Goal: Task Accomplishment & Management: Use online tool/utility

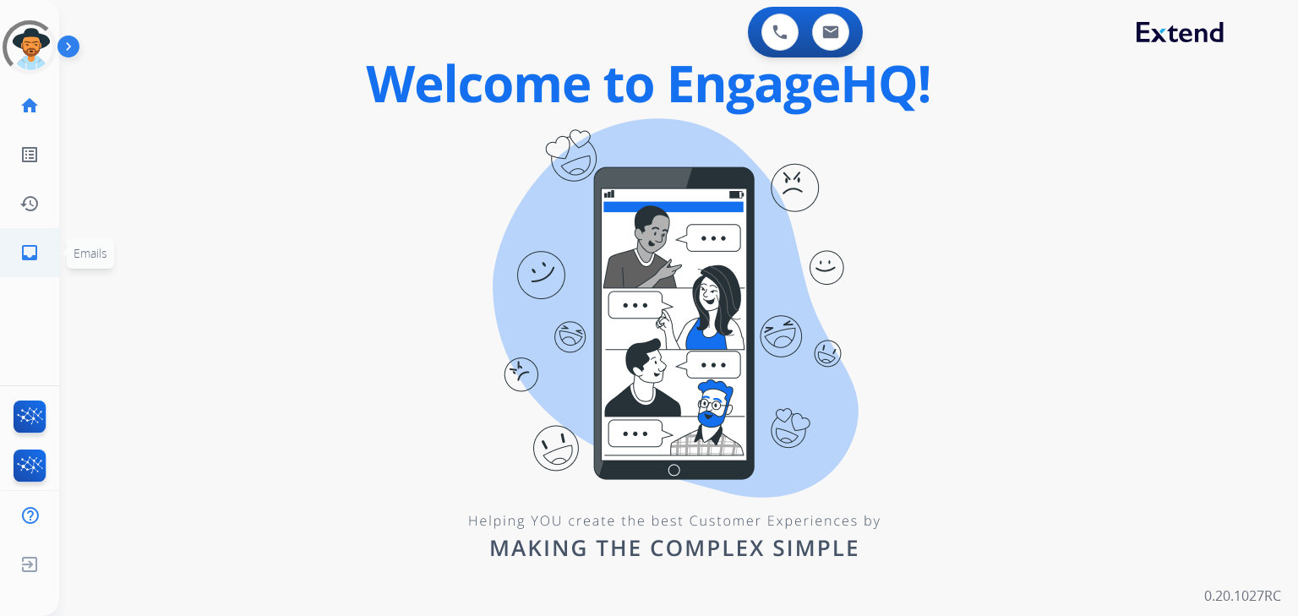
click at [24, 257] on mat-icon "inbox" at bounding box center [29, 253] width 20 height 20
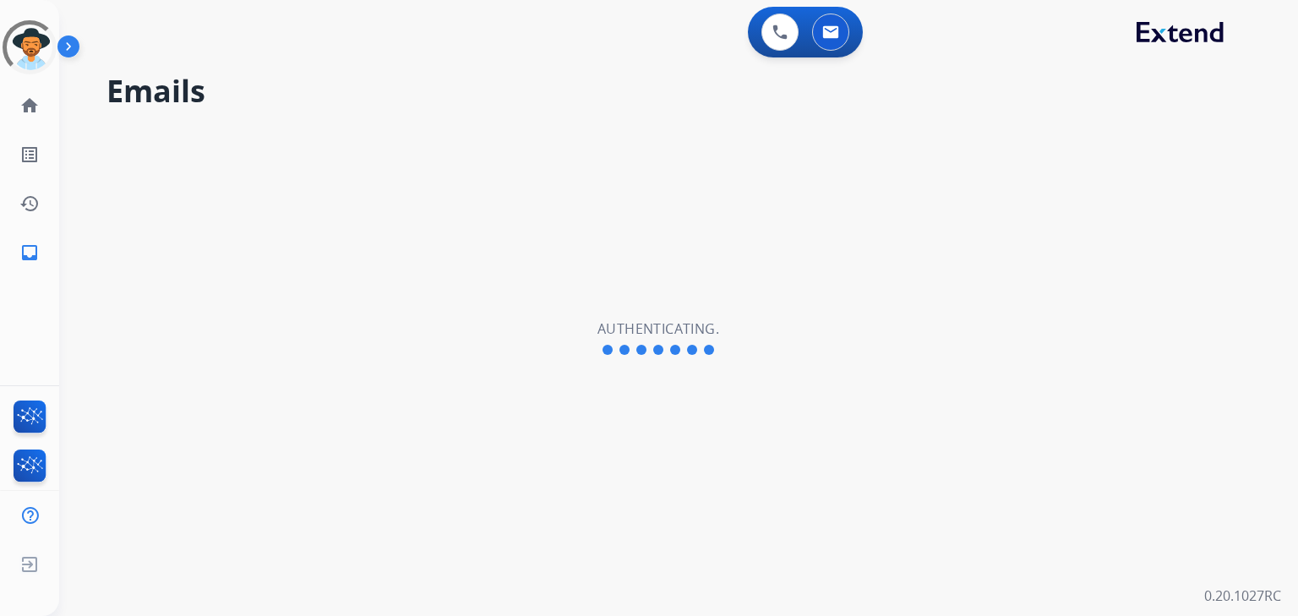
drag, startPoint x: 1006, startPoint y: 269, endPoint x: 1282, endPoint y: 166, distance: 295.0
click at [1282, 166] on div "0 Voice Interactions 0 Email Interactions Emails Authenticating. 0.20.1027RC" at bounding box center [678, 308] width 1239 height 616
select select "**********"
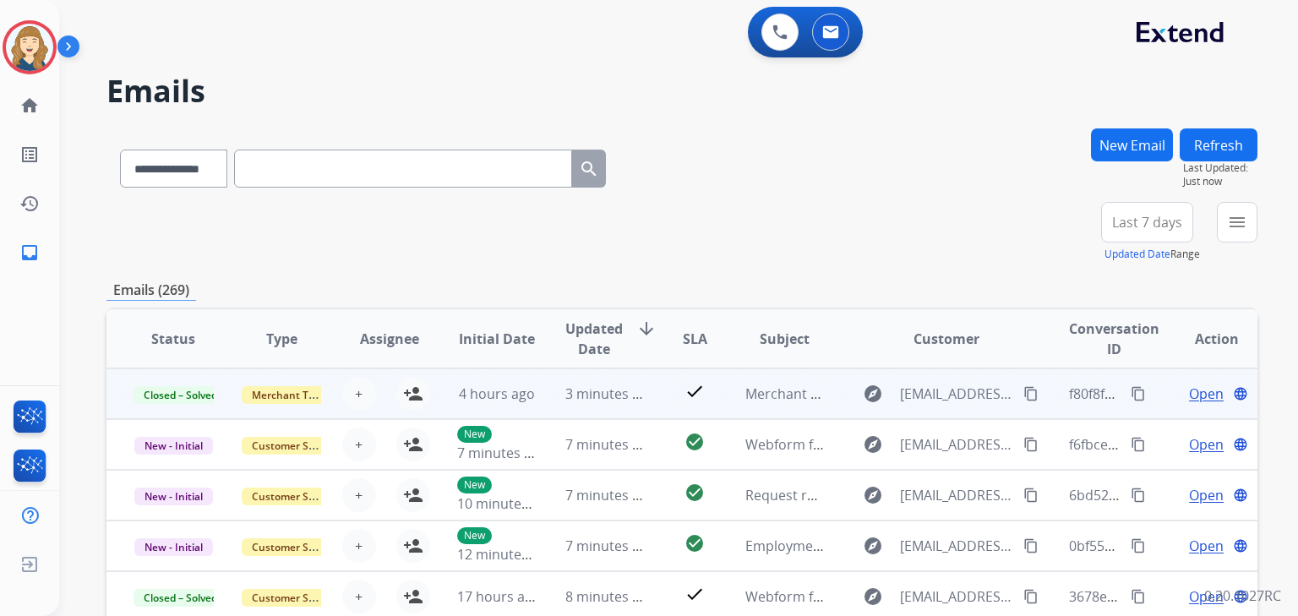
click at [1189, 399] on span "Open" at bounding box center [1206, 394] width 35 height 20
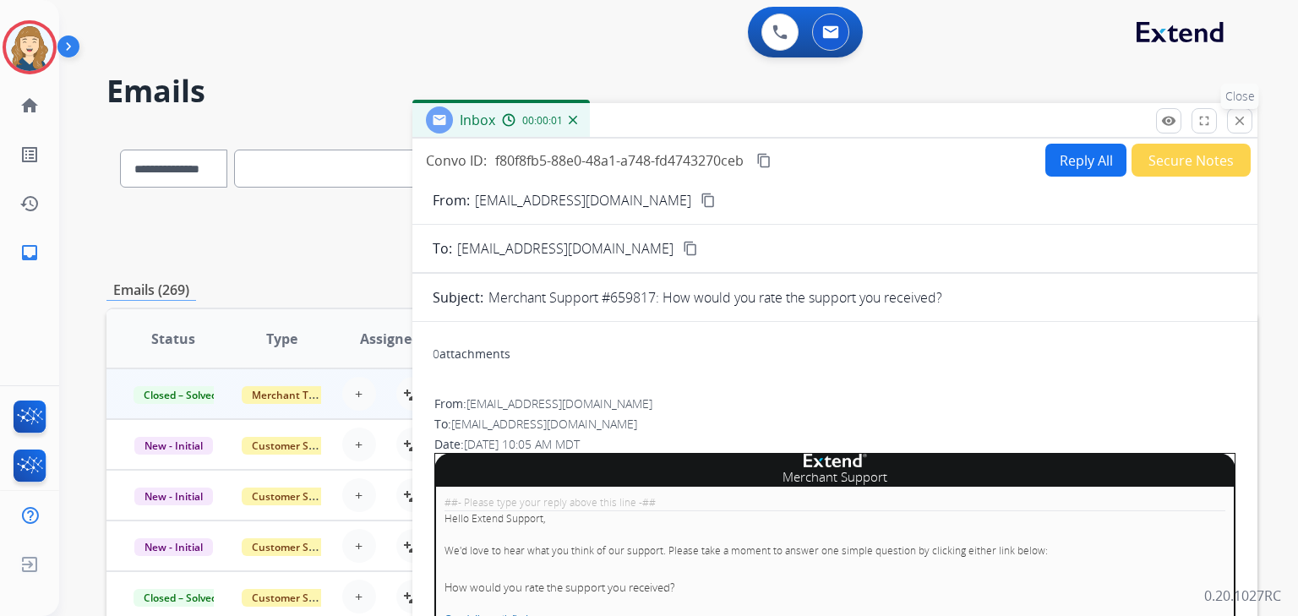
click at [1239, 122] on mat-icon "close" at bounding box center [1239, 120] width 15 height 15
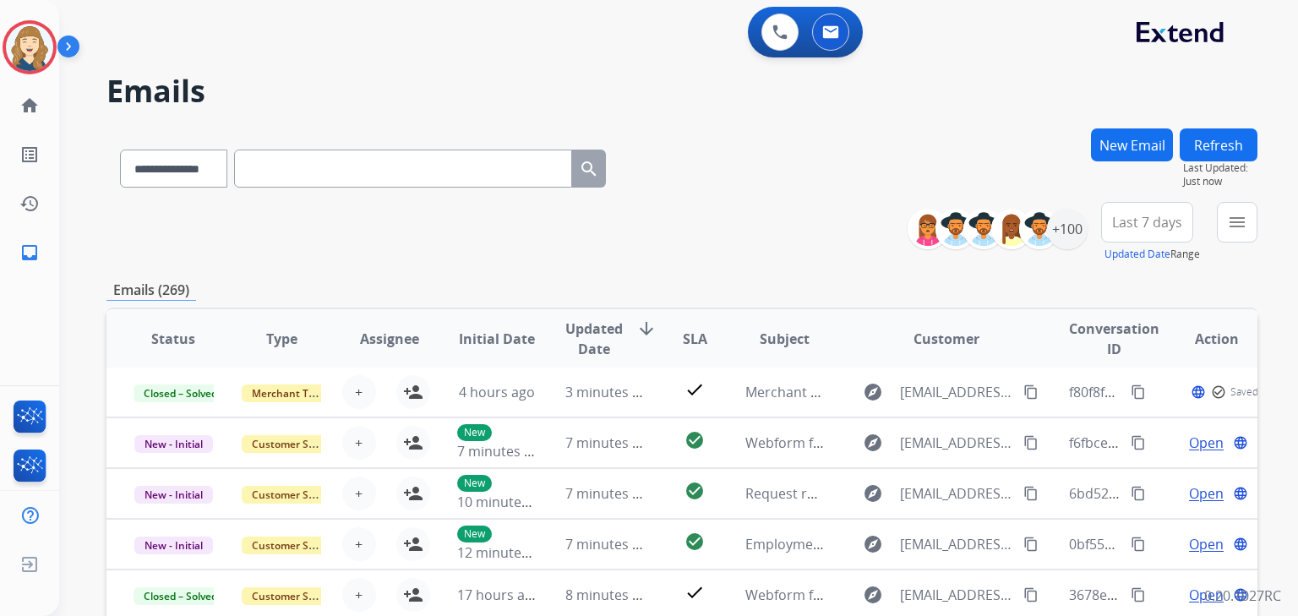
scroll to position [1, 0]
click at [221, 172] on select "**********" at bounding box center [173, 169] width 106 height 38
click at [351, 95] on h2 "Emails" at bounding box center [681, 91] width 1151 height 34
click at [200, 179] on select "**********" at bounding box center [173, 169] width 106 height 38
click at [499, 55] on div "0 Voice Interactions 0 Email Interactions" at bounding box center [668, 34] width 1178 height 54
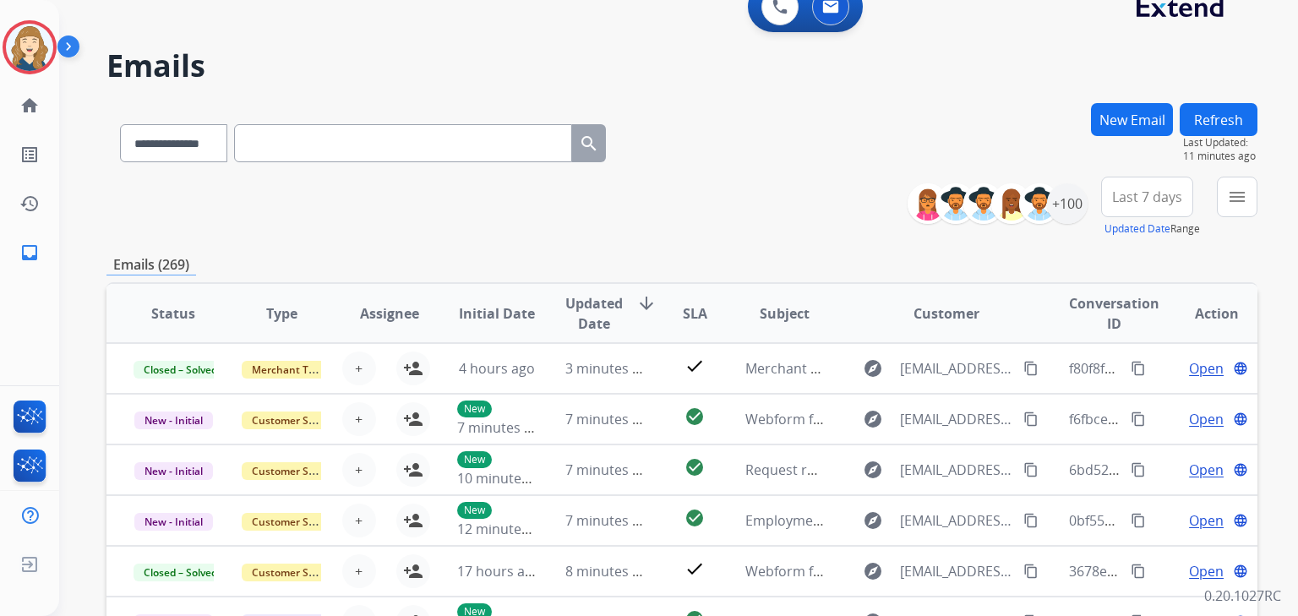
scroll to position [0, 0]
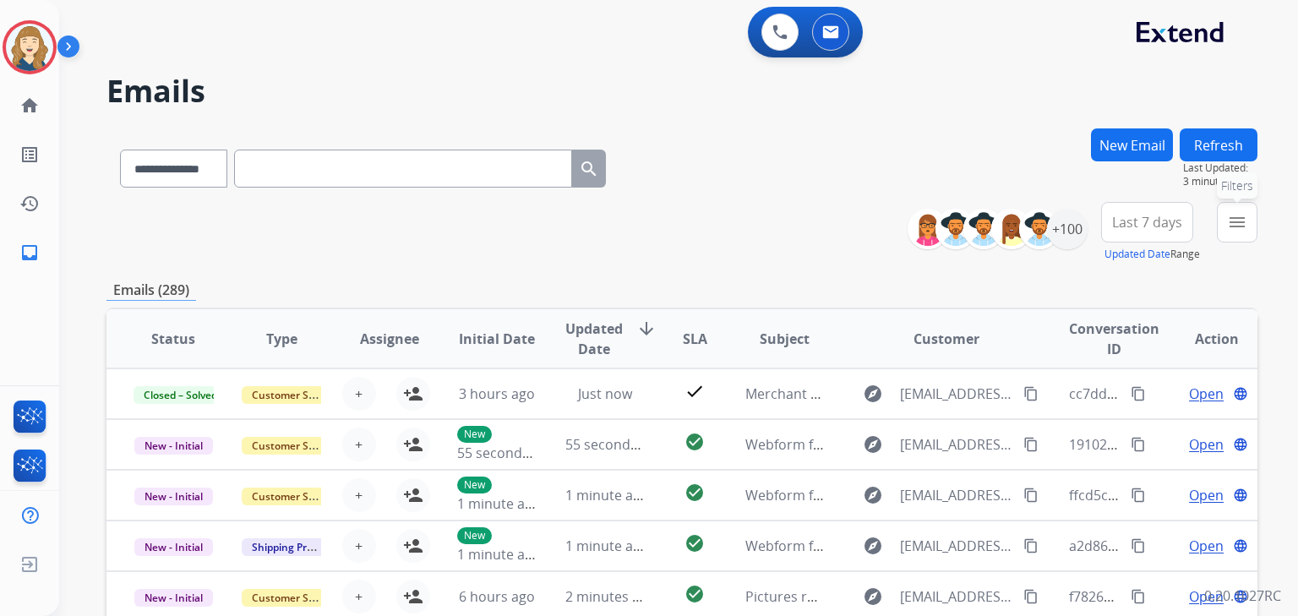
click at [1243, 226] on mat-icon "menu" at bounding box center [1237, 222] width 20 height 20
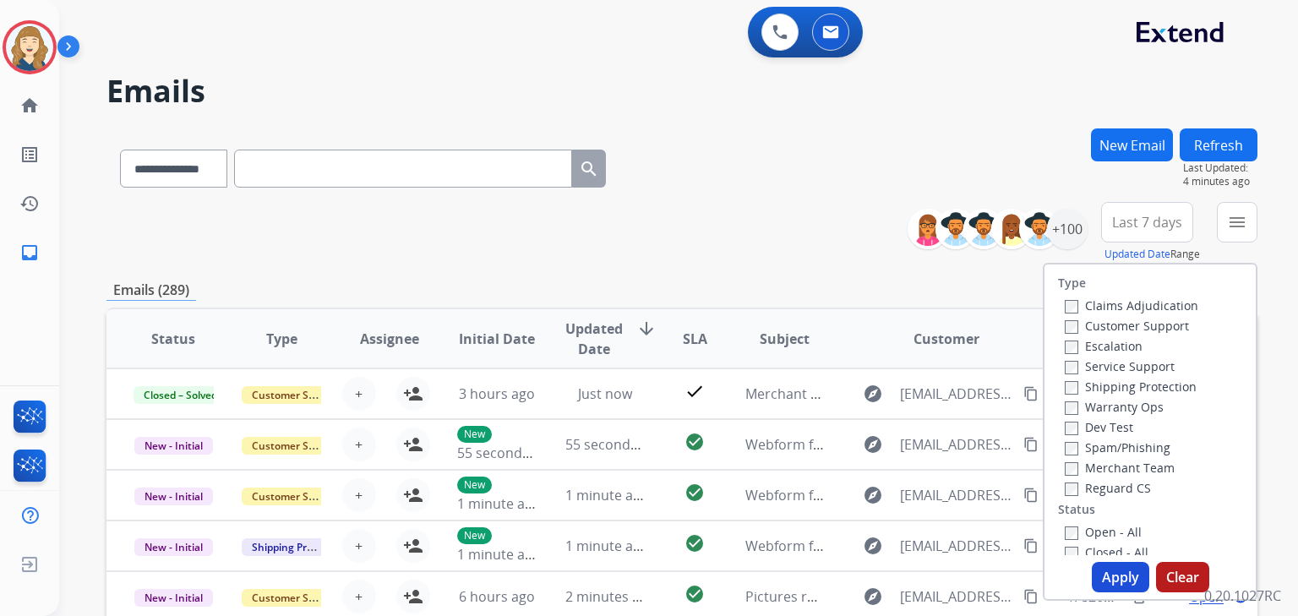
click at [780, 218] on div "**********" at bounding box center [681, 232] width 1151 height 61
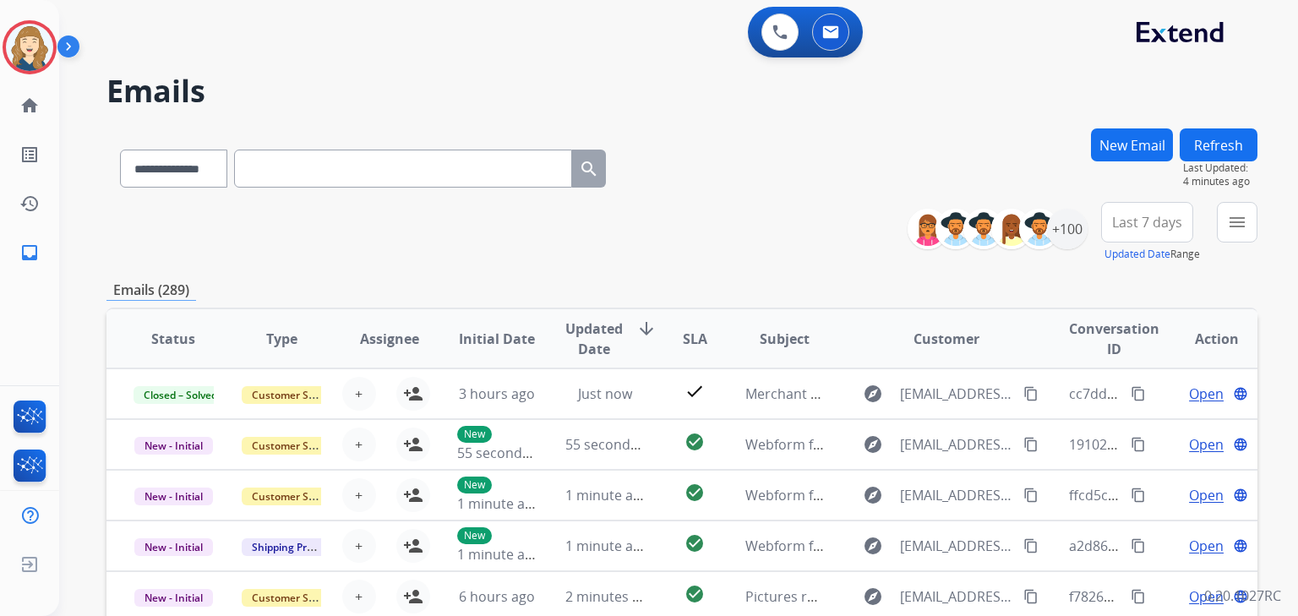
click at [1233, 146] on button "Refresh" at bounding box center [1219, 144] width 78 height 33
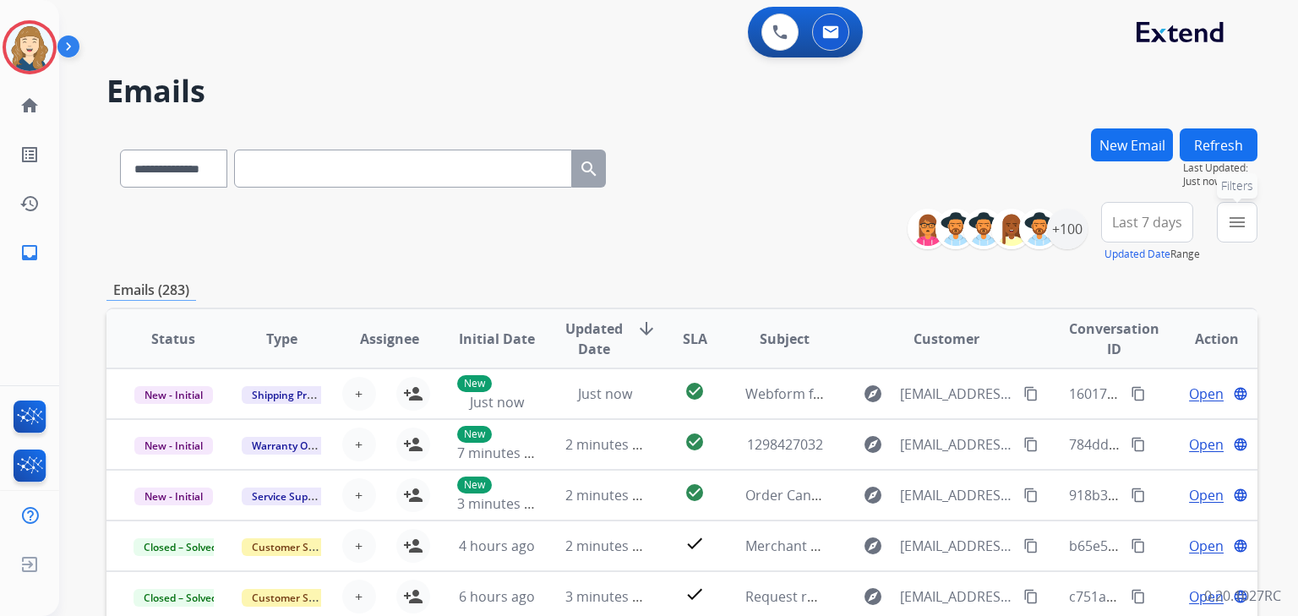
click at [1254, 230] on button "menu Filters" at bounding box center [1237, 222] width 41 height 41
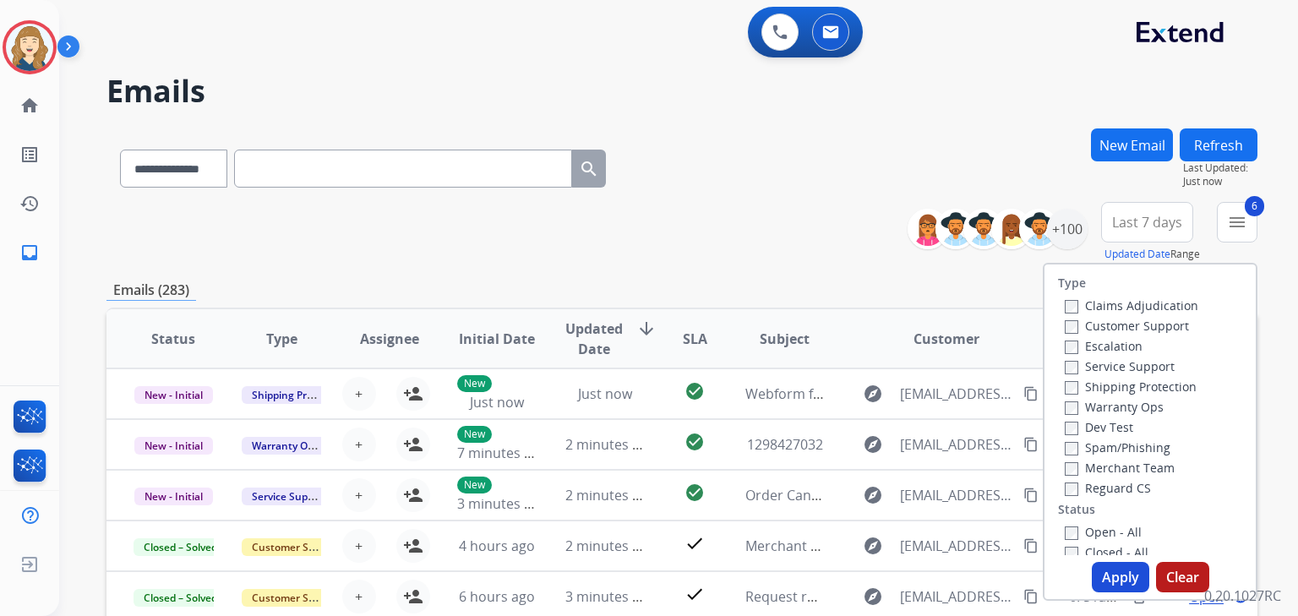
click at [1065, 417] on div "Dev Test" at bounding box center [1132, 427] width 134 height 20
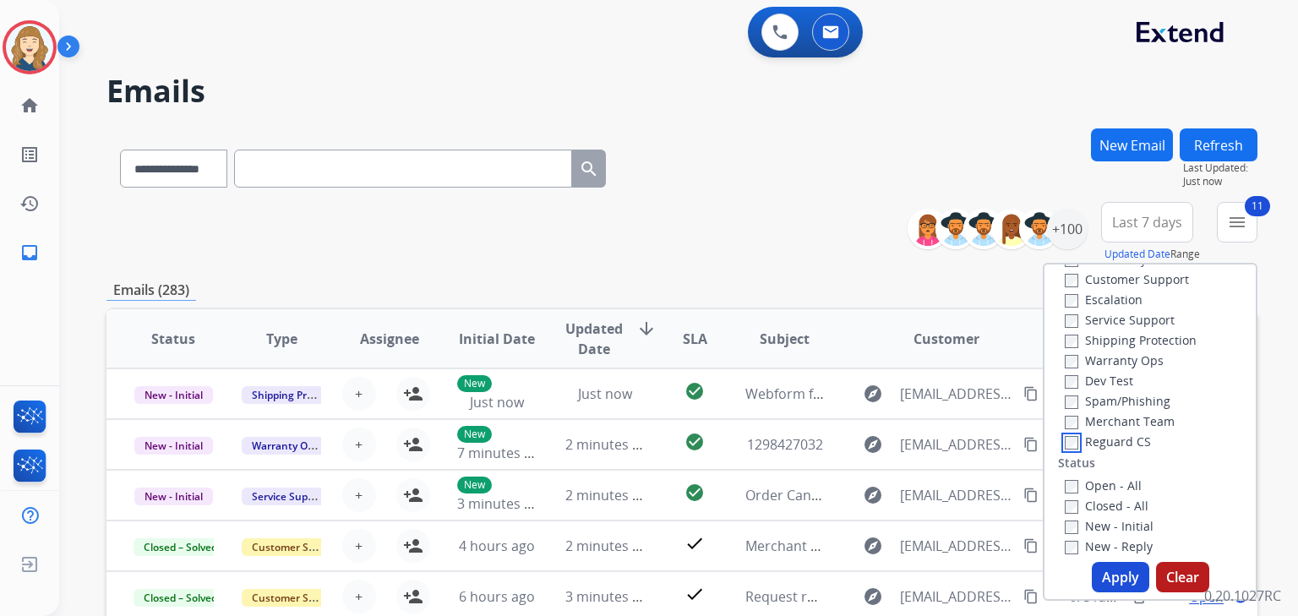
scroll to position [112, 0]
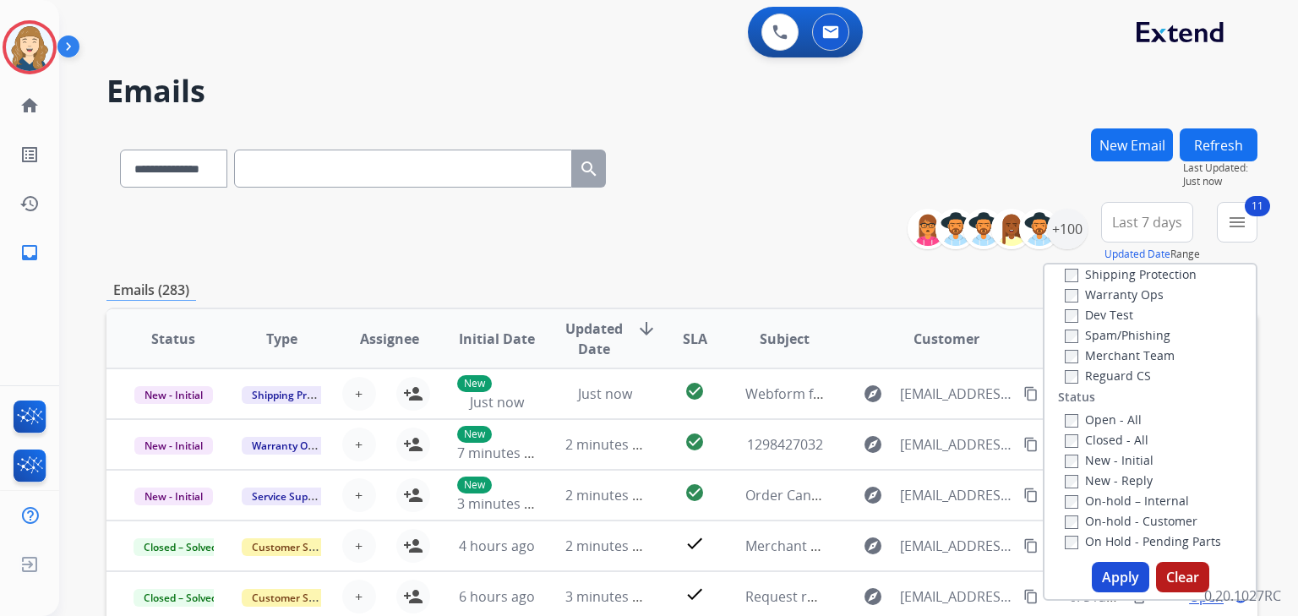
click at [1117, 566] on button "Apply" at bounding box center [1120, 577] width 57 height 30
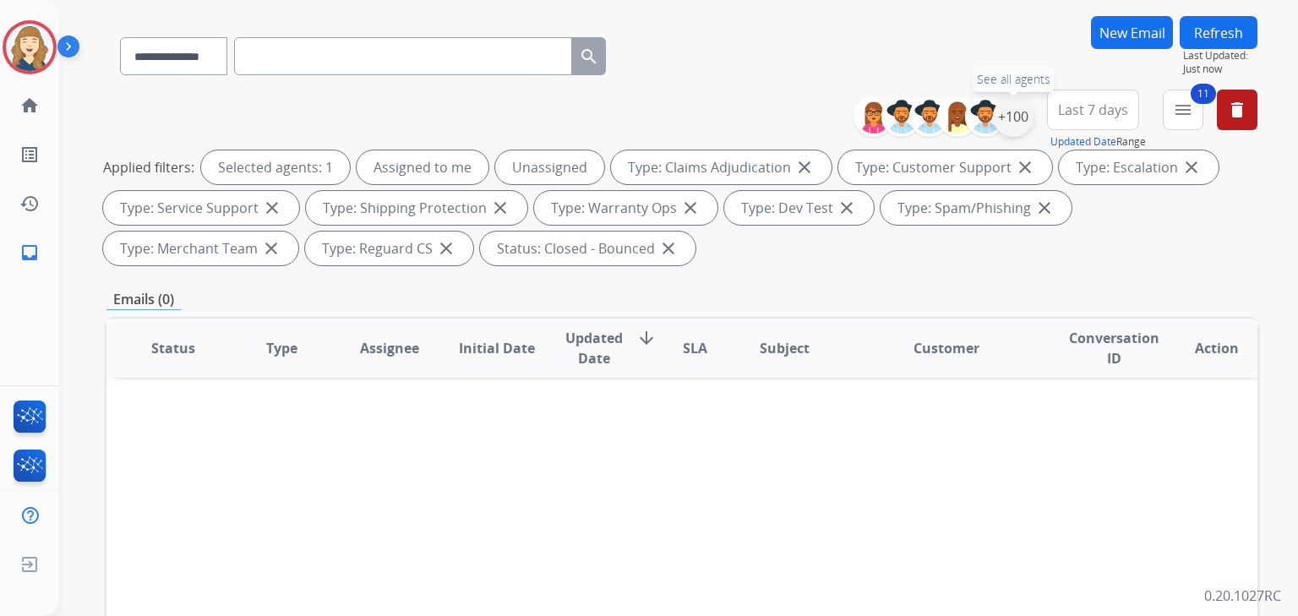
click at [1016, 119] on div "+100" at bounding box center [1013, 116] width 41 height 41
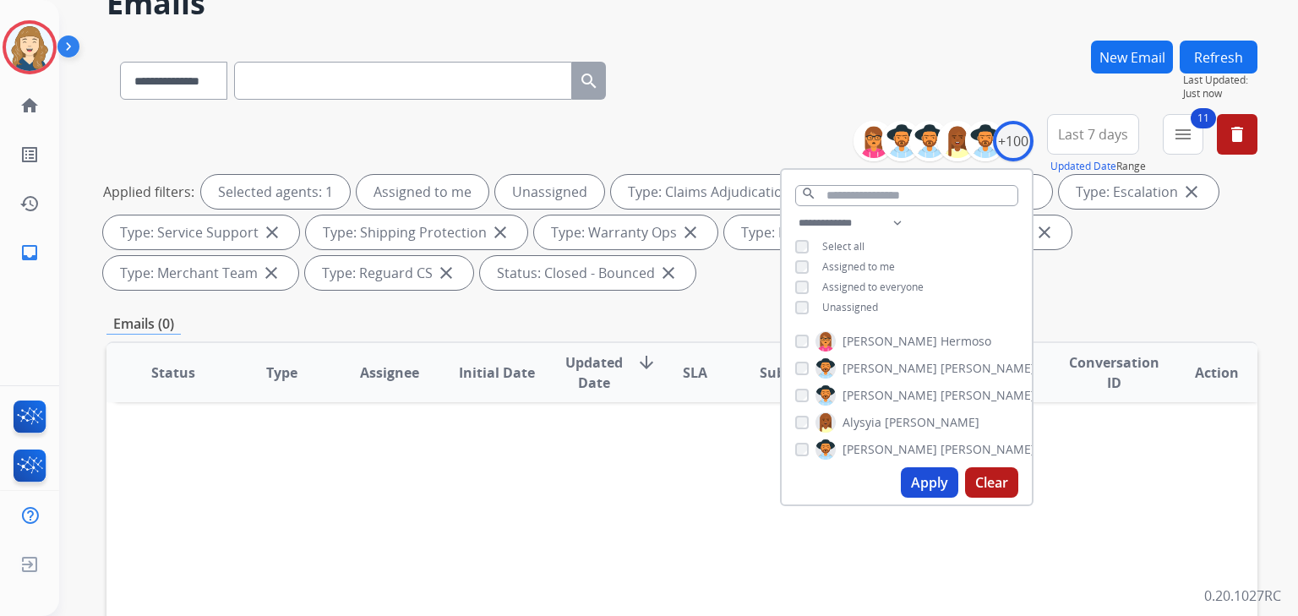
scroll to position [0, 0]
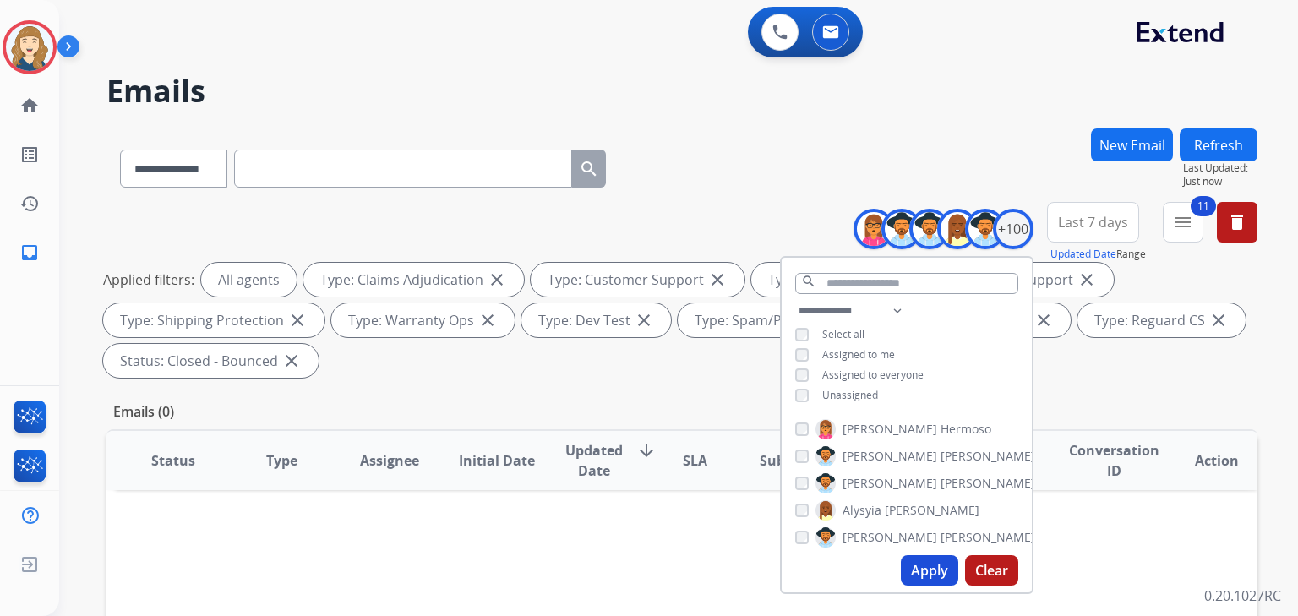
click at [925, 578] on button "Apply" at bounding box center [929, 570] width 57 height 30
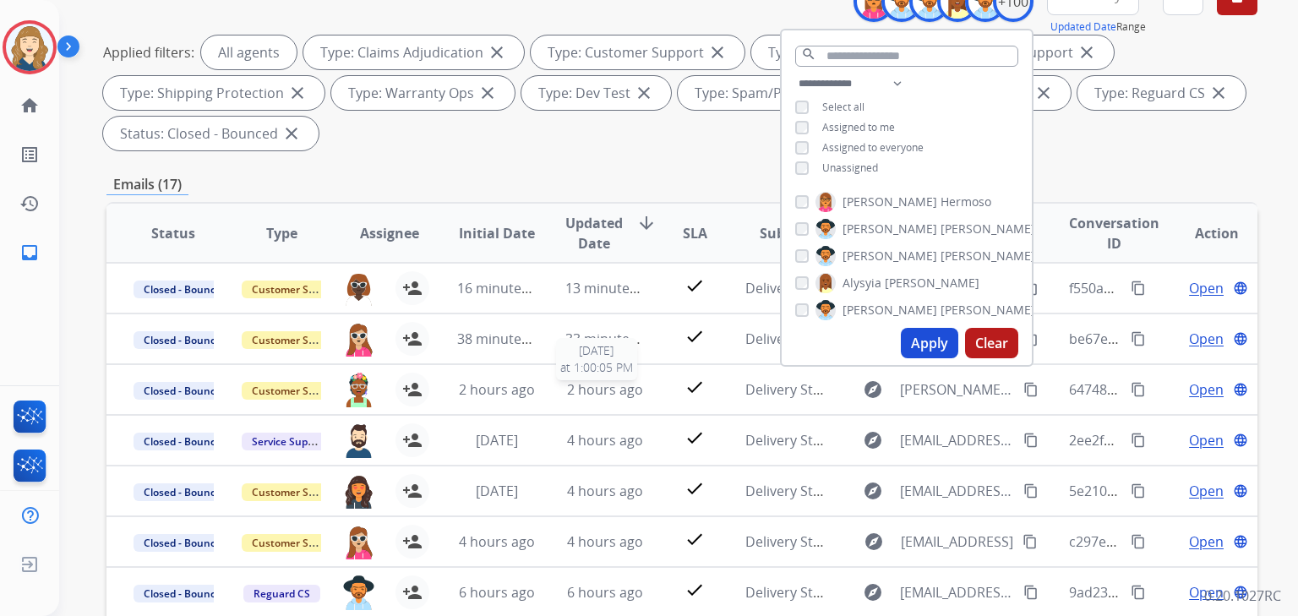
scroll to position [219, 0]
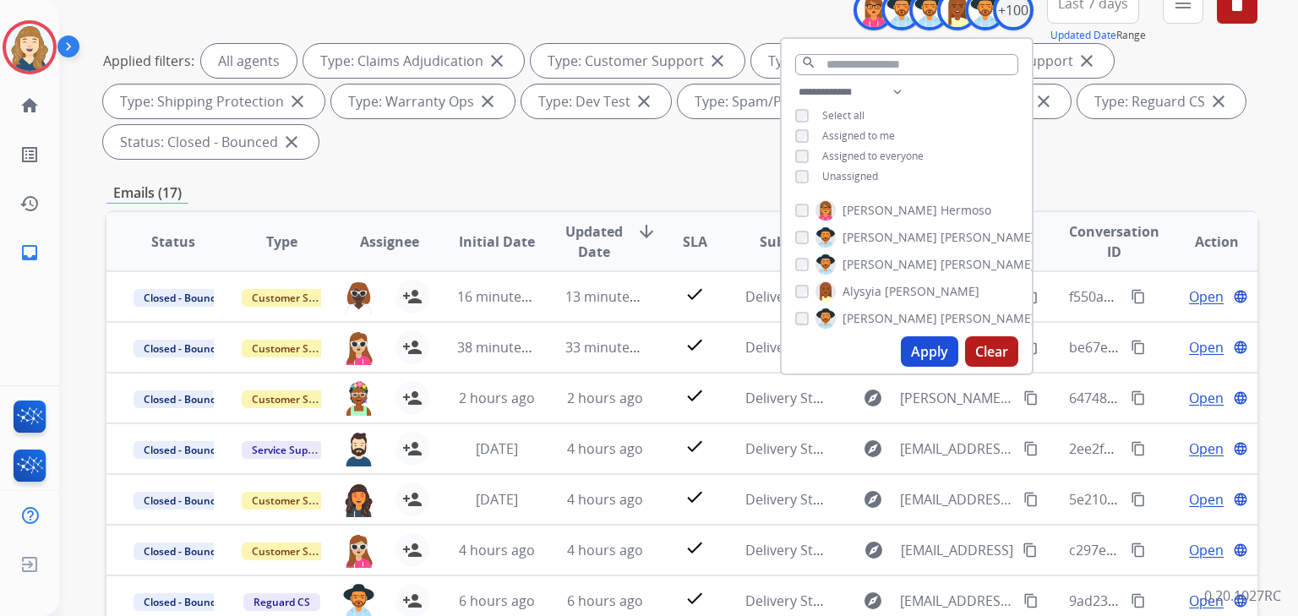
click at [693, 177] on div "**********" at bounding box center [681, 387] width 1151 height 955
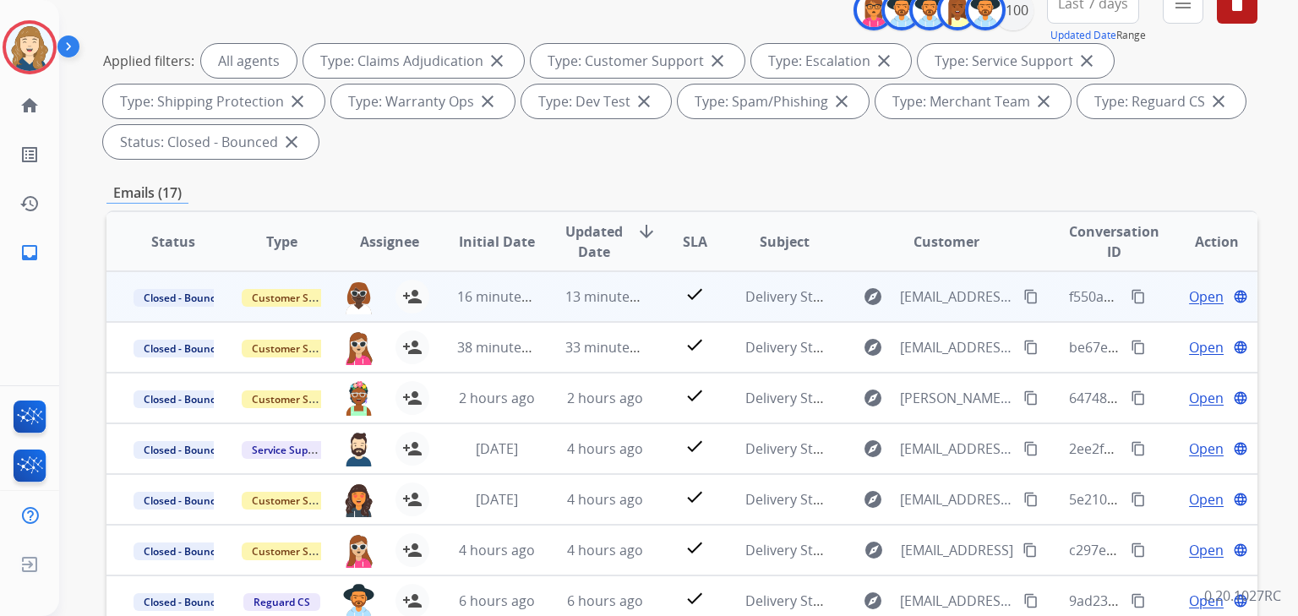
click at [1202, 297] on span "Open" at bounding box center [1206, 297] width 35 height 20
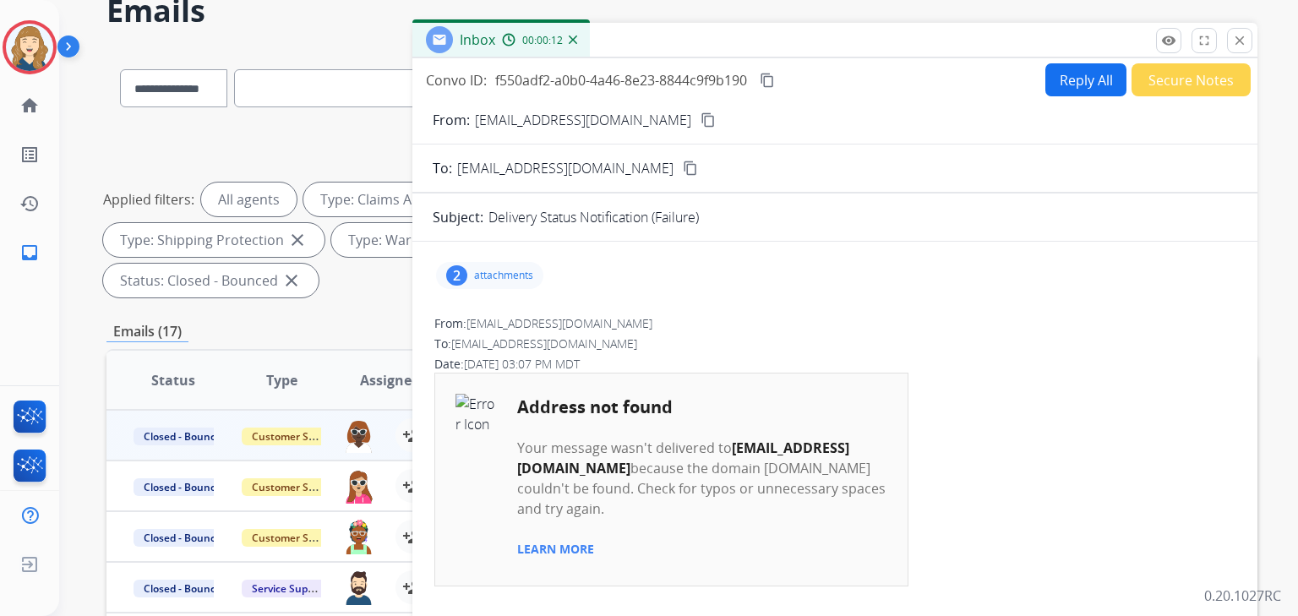
scroll to position [0, 0]
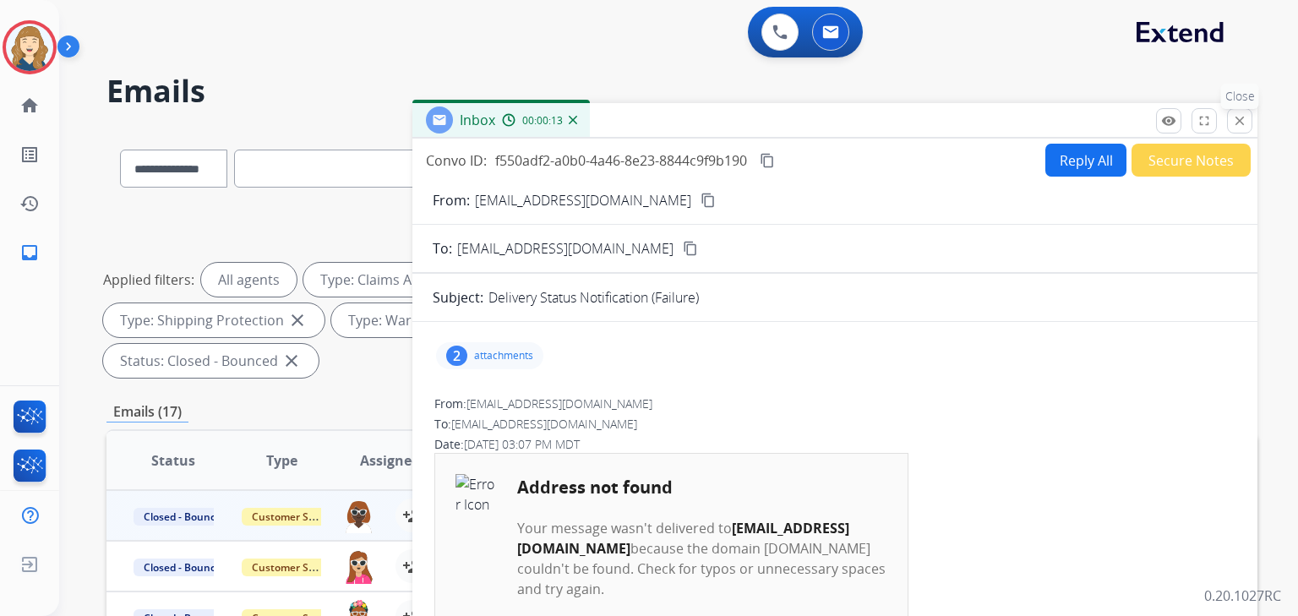
click at [1242, 123] on mat-icon "close" at bounding box center [1239, 120] width 15 height 15
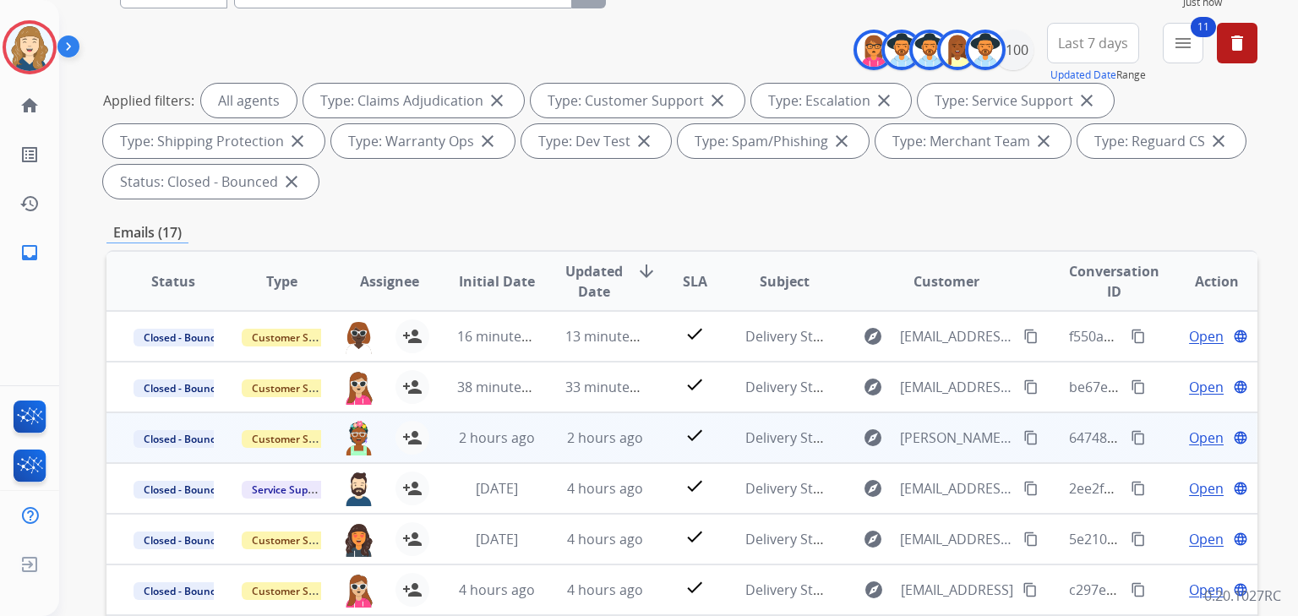
scroll to position [248, 0]
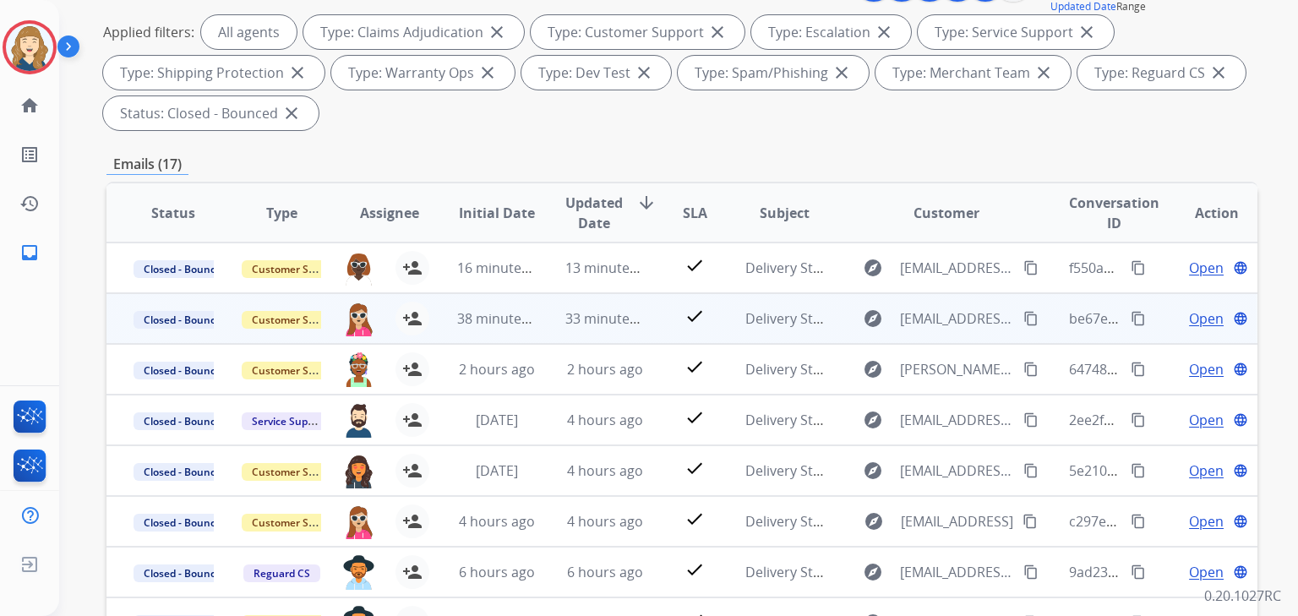
click at [1189, 324] on span "Open" at bounding box center [1206, 318] width 35 height 20
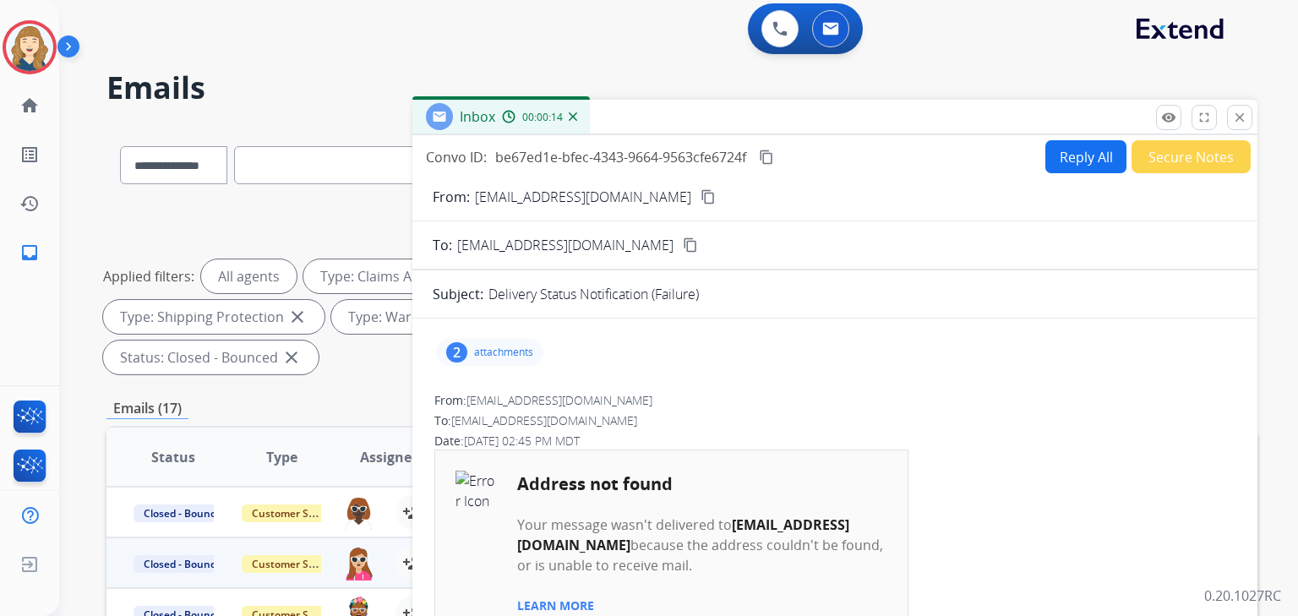
scroll to position [0, 0]
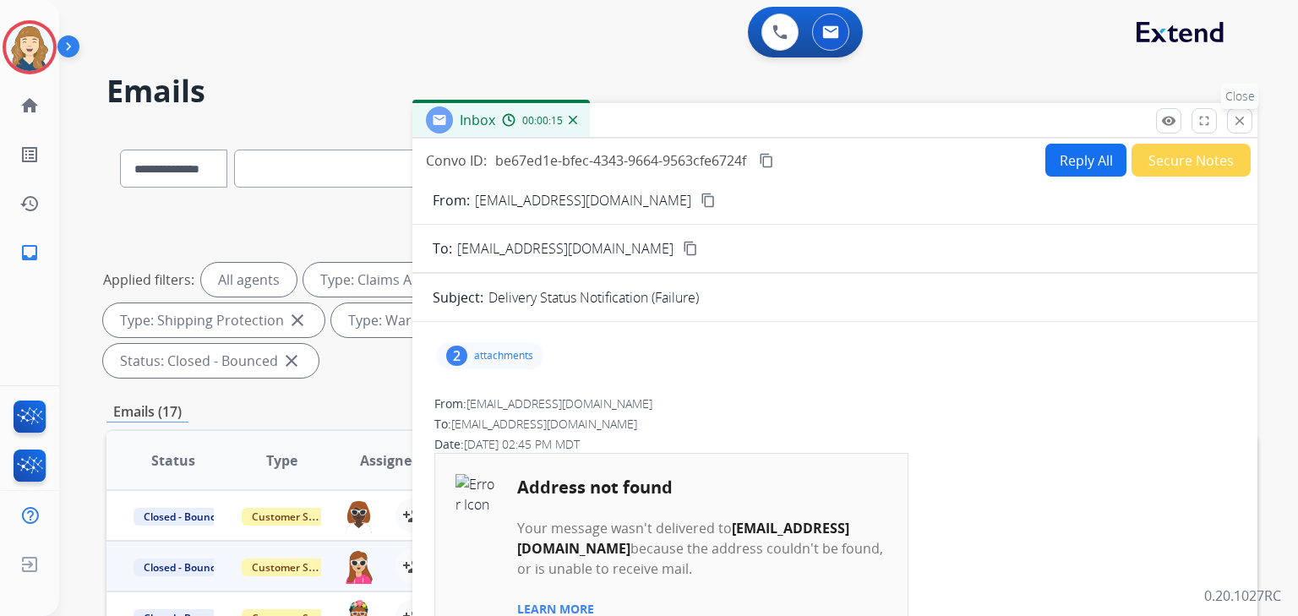
click at [1247, 118] on mat-icon "close" at bounding box center [1239, 120] width 15 height 15
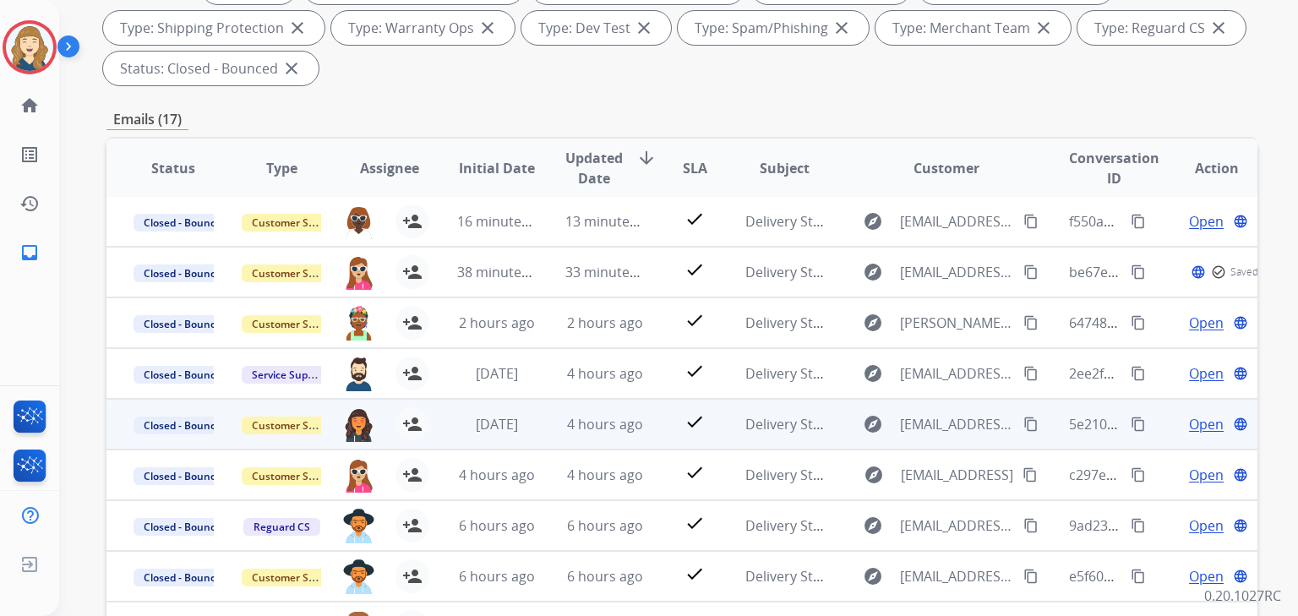
scroll to position [1, 0]
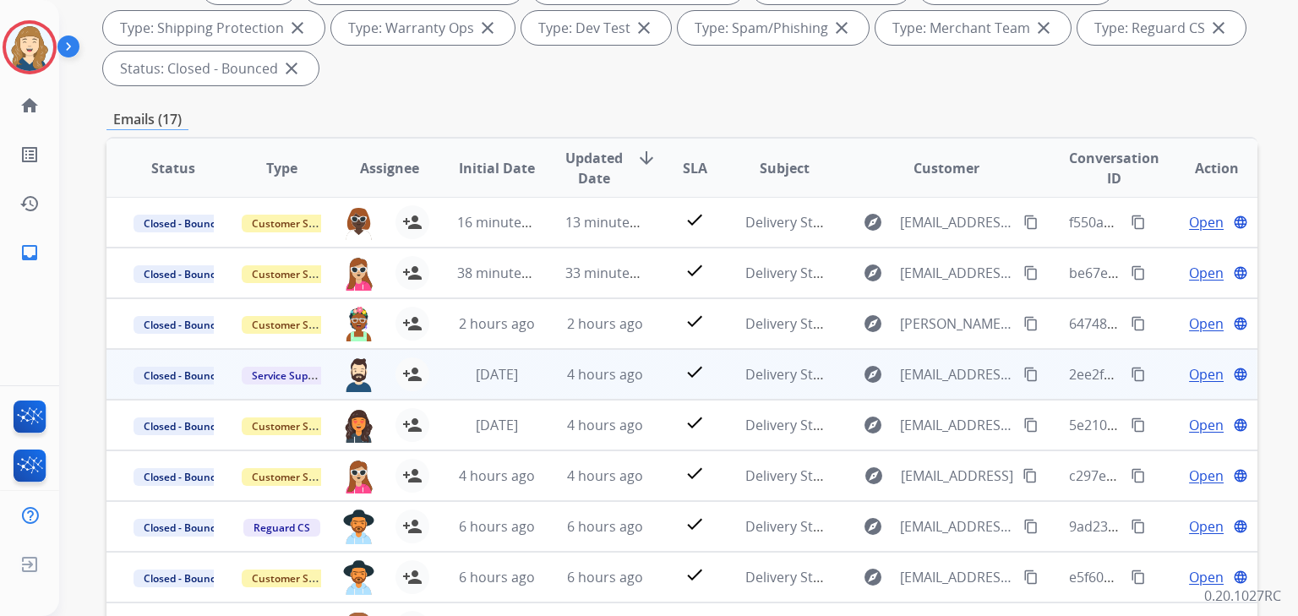
click at [1197, 377] on span "Open" at bounding box center [1206, 374] width 35 height 20
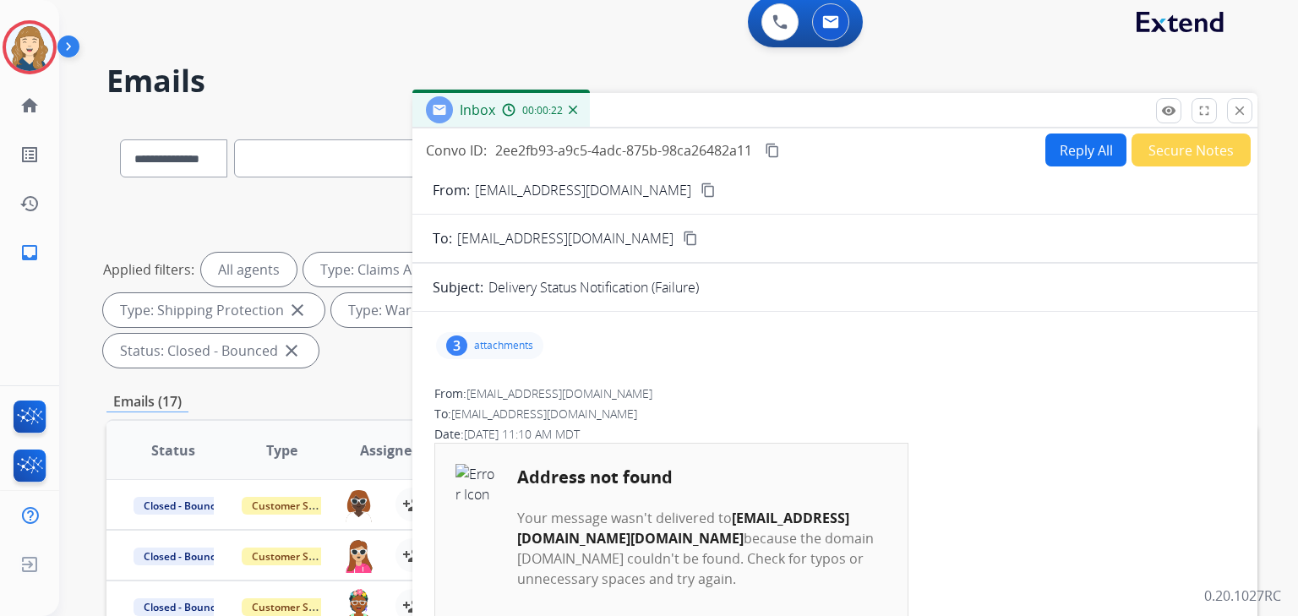
scroll to position [0, 0]
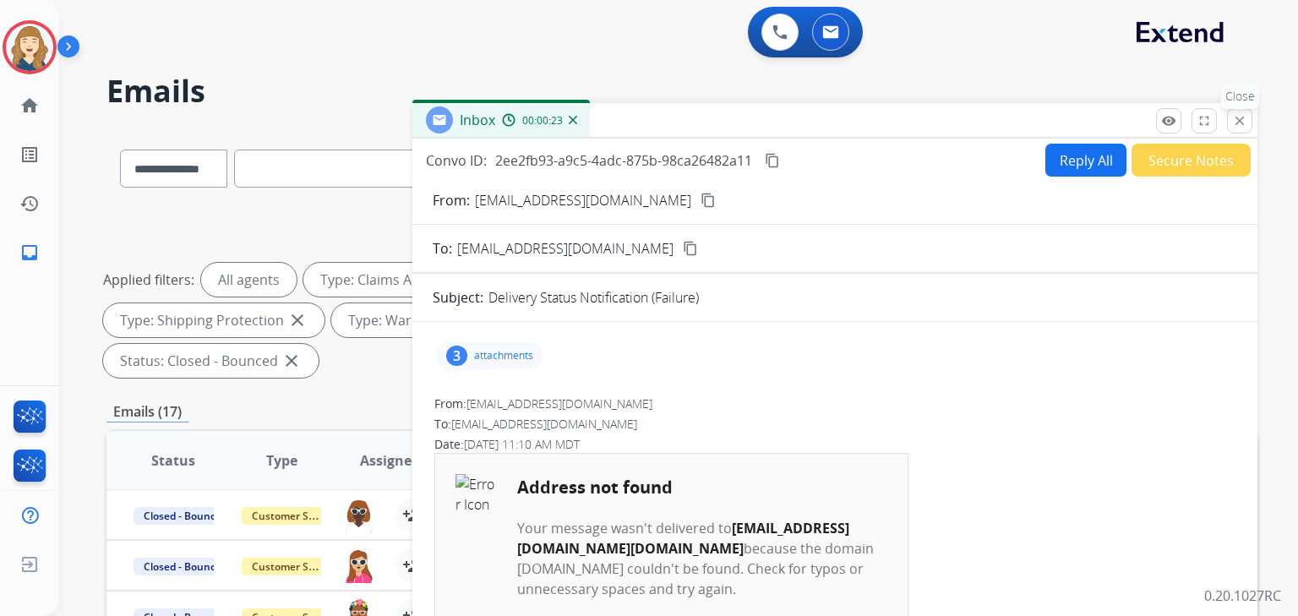
click at [1251, 123] on button "close Close" at bounding box center [1239, 120] width 25 height 25
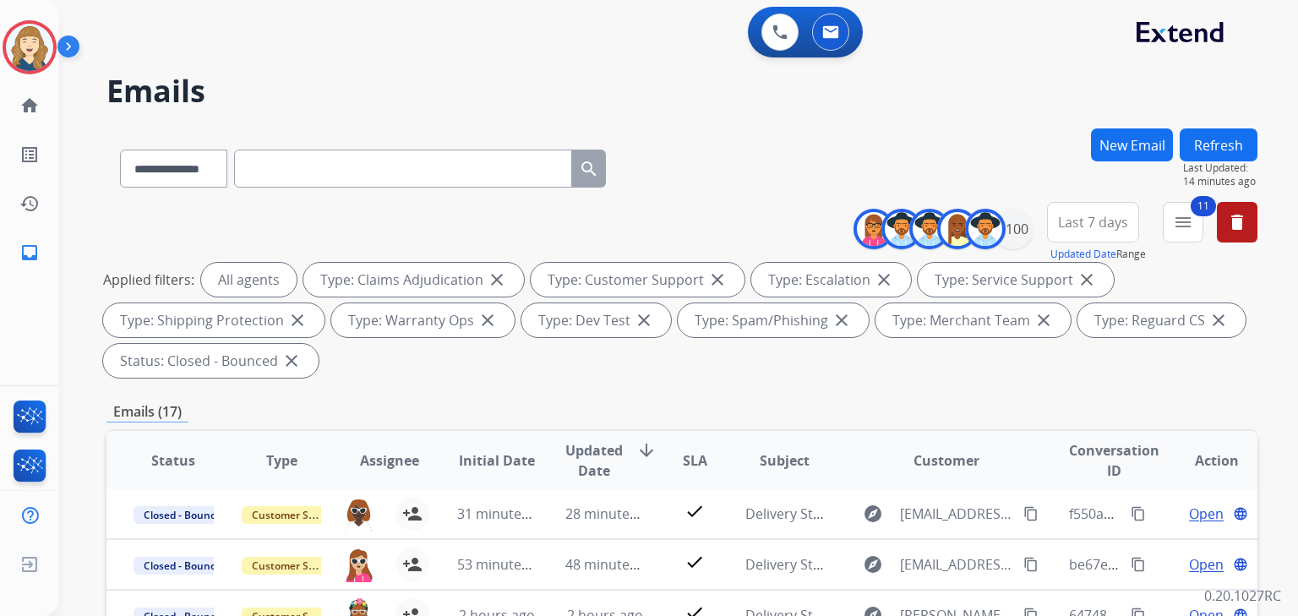
scroll to position [1, 0]
